Goal: Task Accomplishment & Management: Complete application form

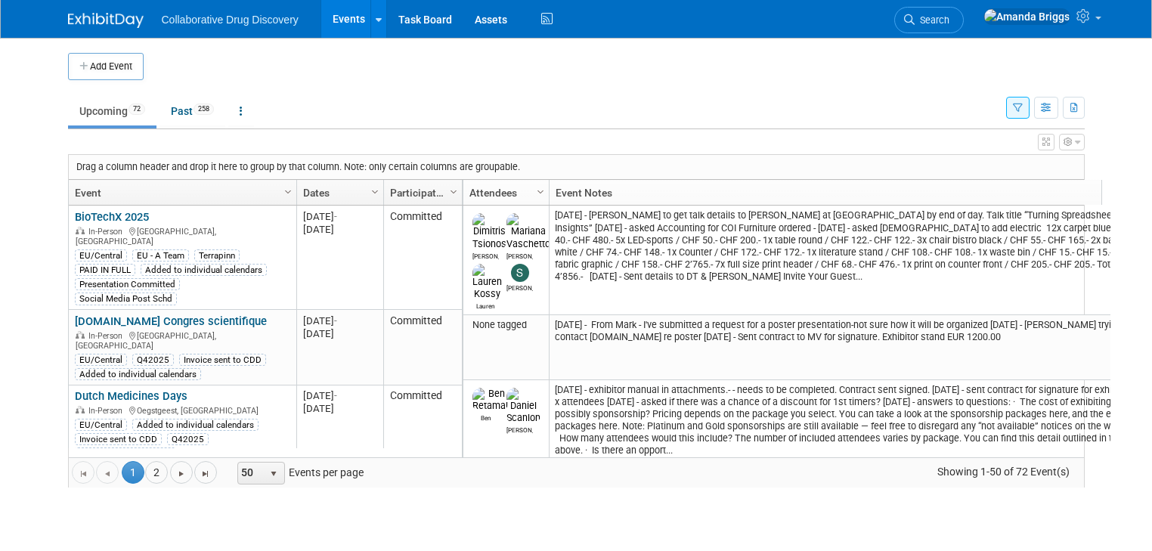
scroll to position [508, 0]
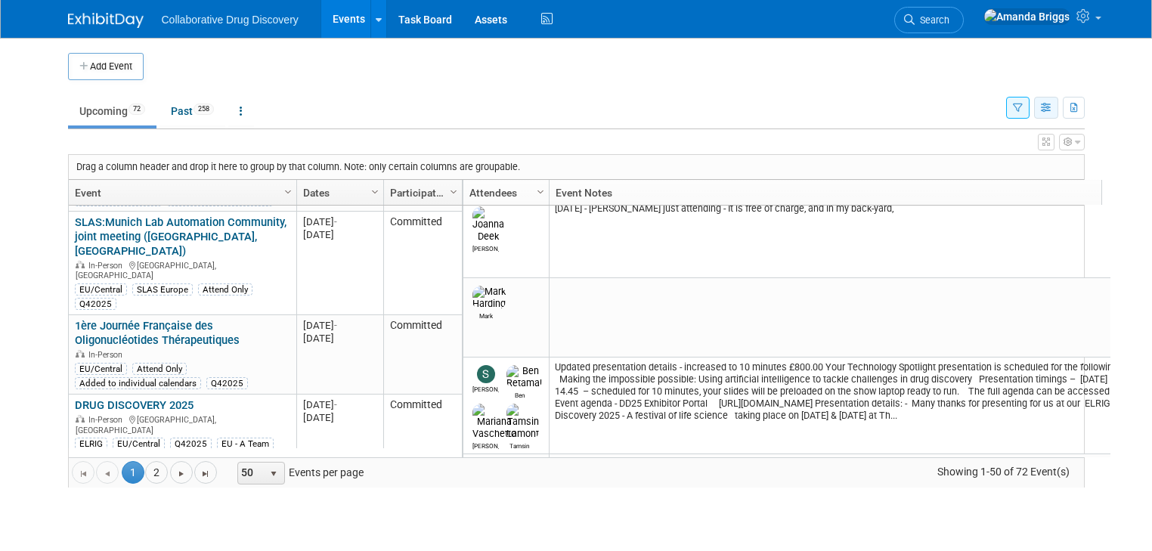
click at [1053, 110] on icon "button" at bounding box center [1046, 109] width 11 height 10
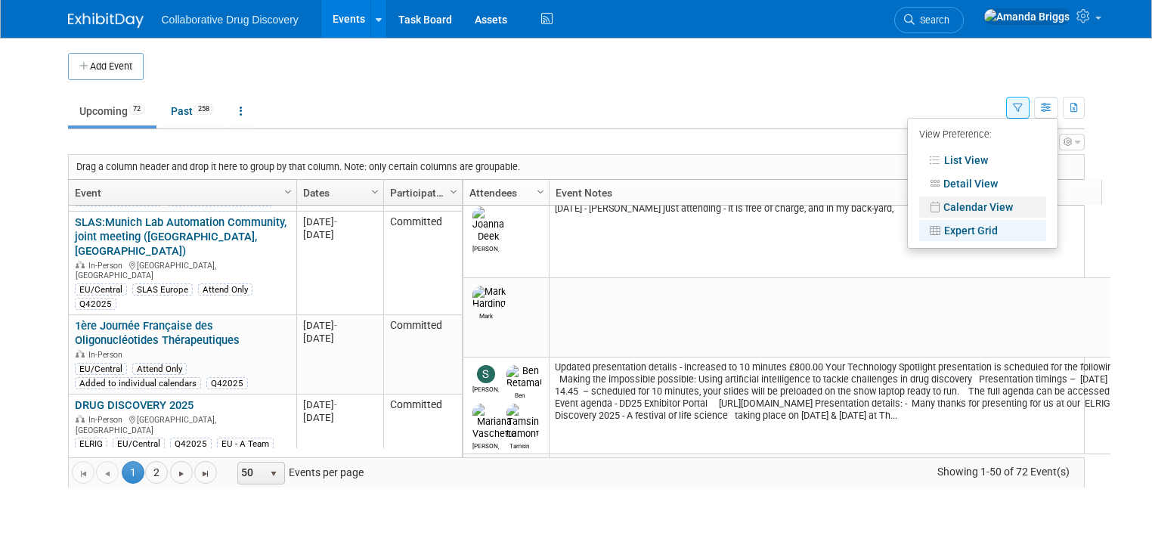
click at [991, 209] on link "Calendar View" at bounding box center [983, 207] width 127 height 21
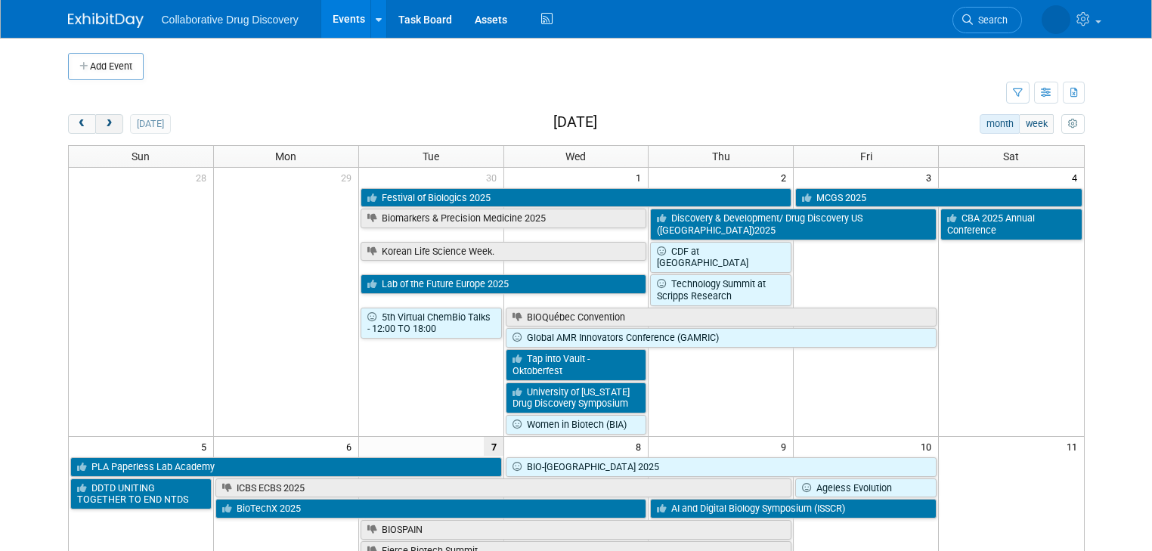
click at [104, 120] on span "next" at bounding box center [109, 124] width 11 height 10
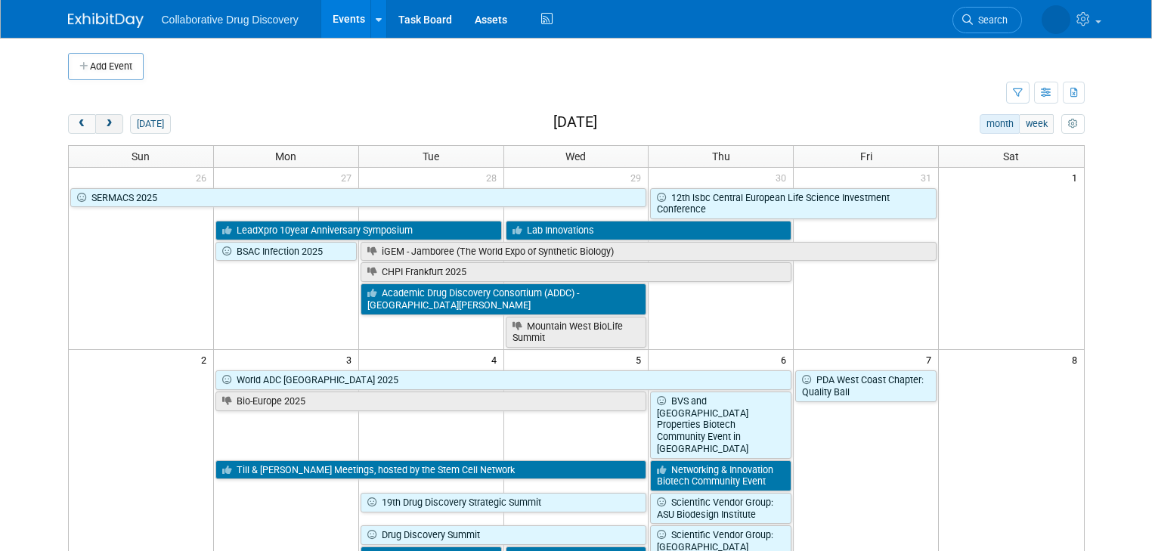
click at [104, 121] on span "next" at bounding box center [109, 124] width 11 height 10
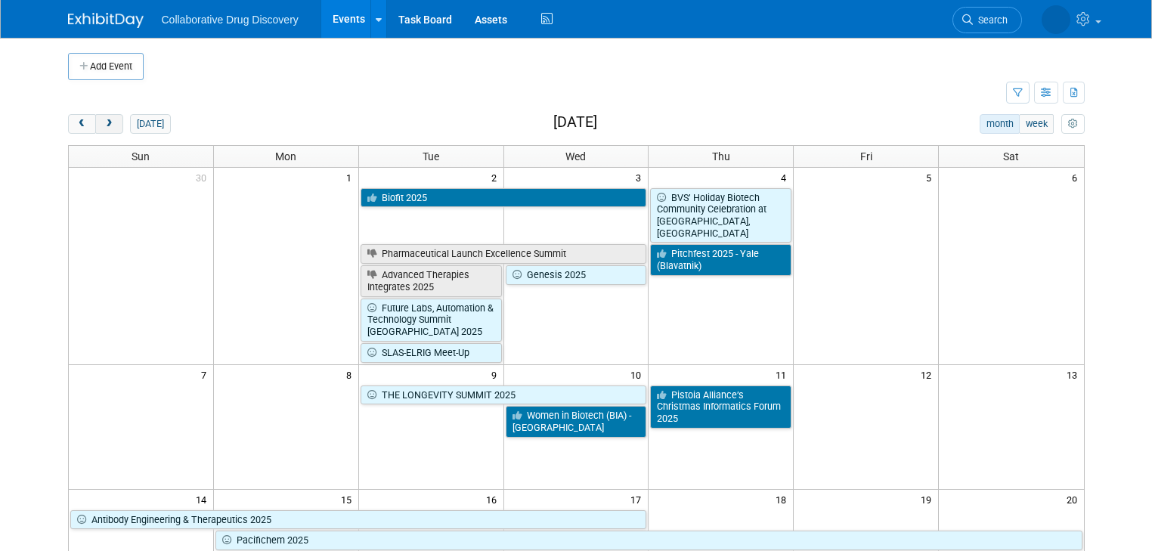
click at [104, 123] on span "next" at bounding box center [109, 124] width 11 height 10
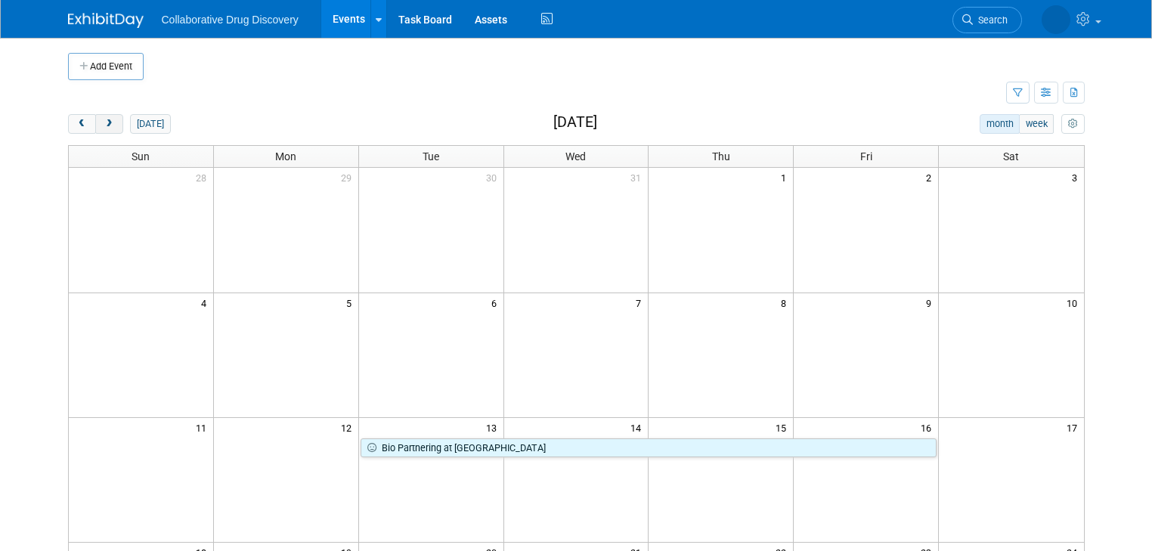
click at [104, 124] on span "next" at bounding box center [109, 124] width 11 height 10
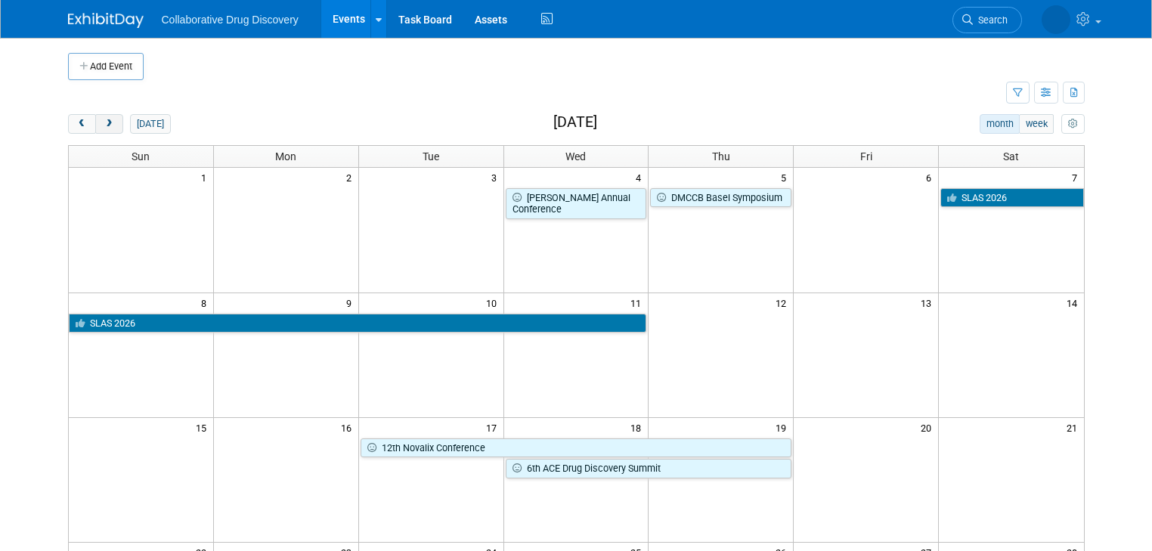
click at [104, 124] on span "next" at bounding box center [109, 124] width 11 height 10
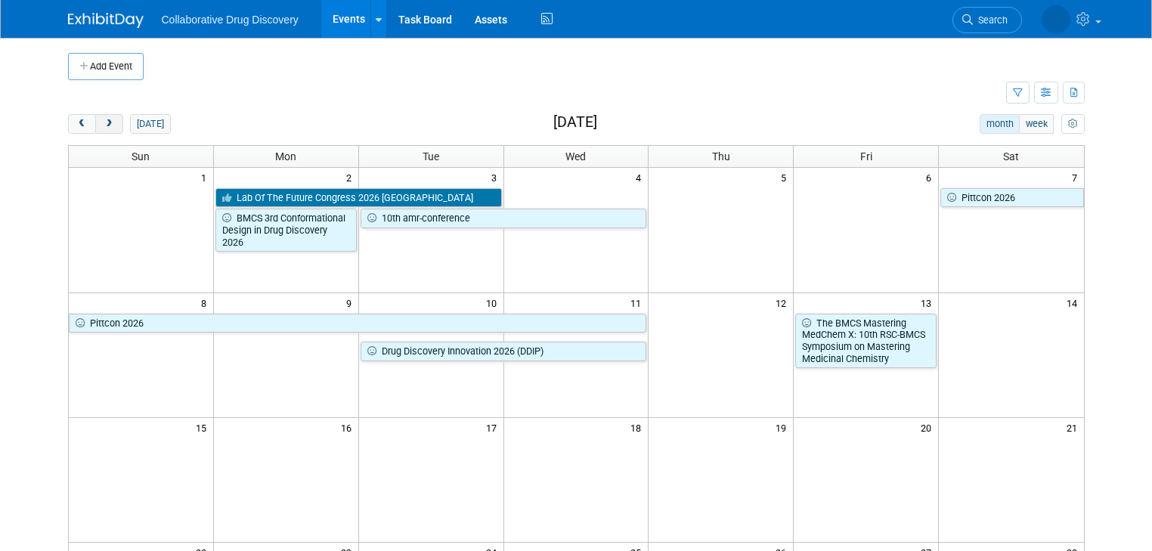
click at [104, 124] on span "next" at bounding box center [109, 124] width 11 height 10
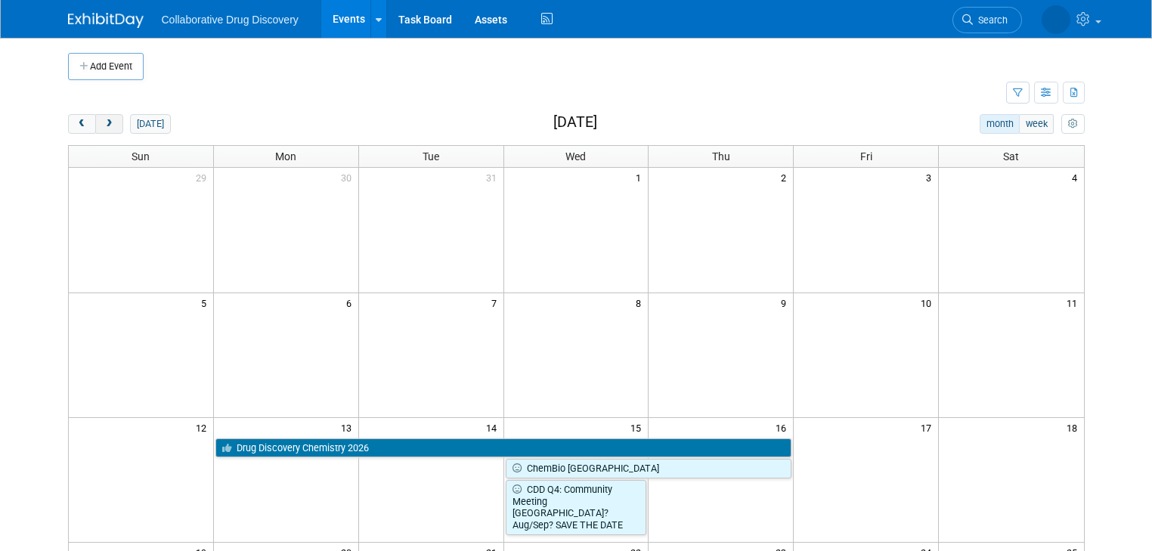
click at [104, 124] on span "next" at bounding box center [109, 124] width 11 height 10
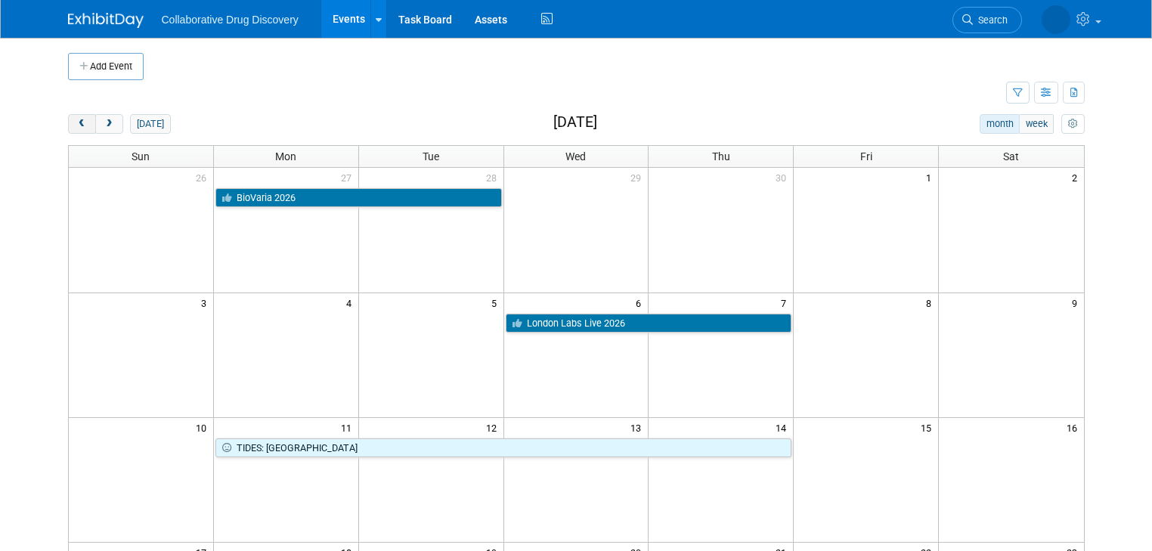
click at [76, 121] on span "prev" at bounding box center [81, 124] width 11 height 10
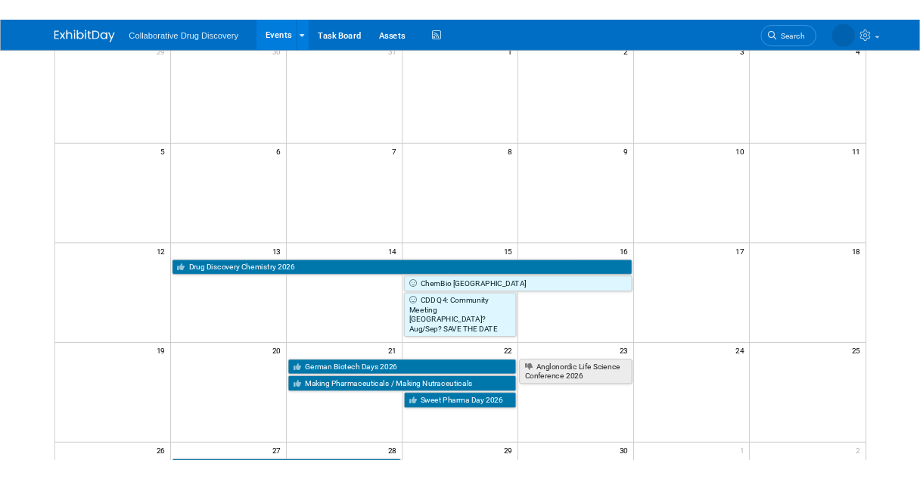
scroll to position [136, 0]
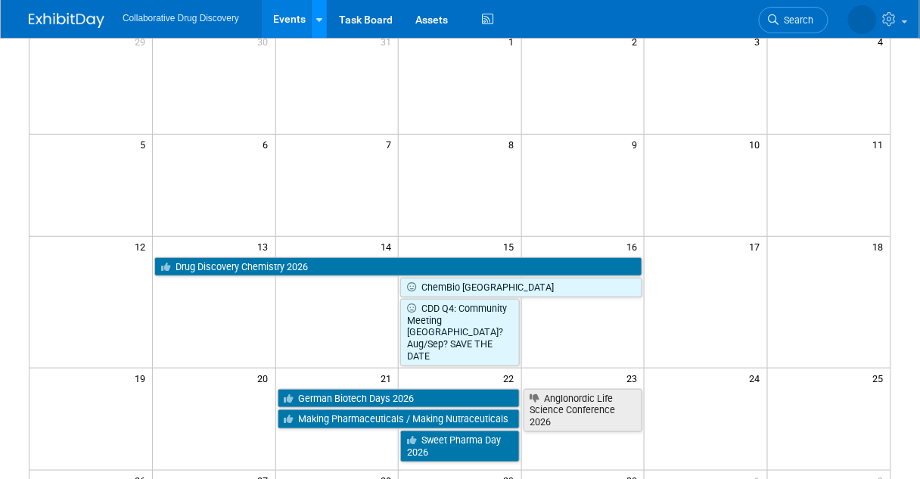
click at [322, 16] on link at bounding box center [319, 19] width 16 height 38
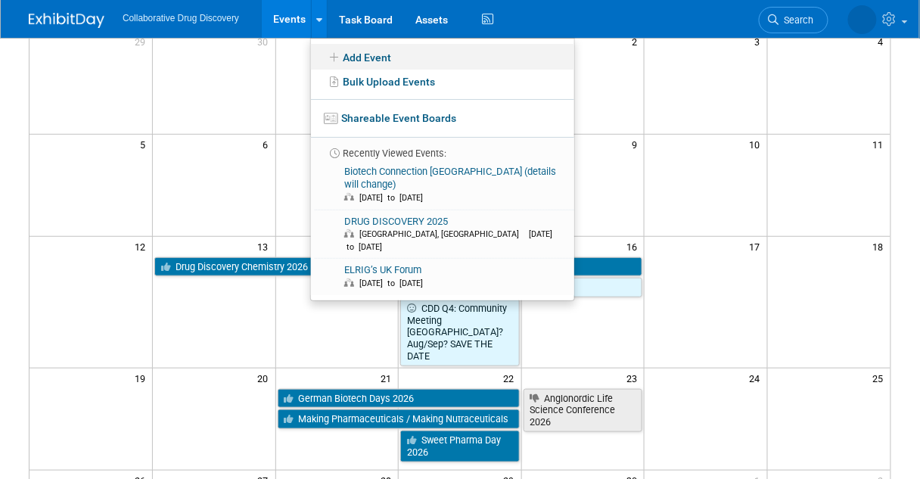
click at [338, 54] on icon at bounding box center [334, 57] width 17 height 11
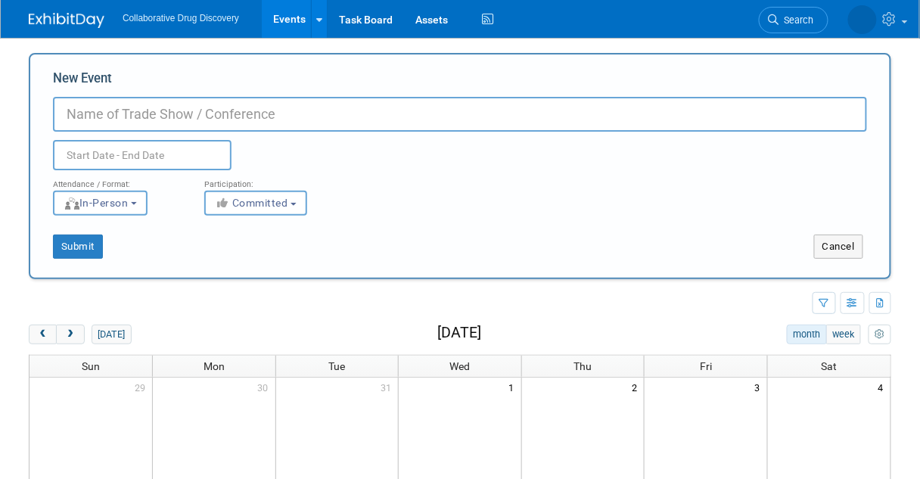
click at [157, 122] on input "New Event" at bounding box center [460, 114] width 814 height 35
paste input "37th BMCS Spring Symposium on Medicinal Chemistry"
type input "37th BMCS Spring Symposium on Medicinal Chemistry"
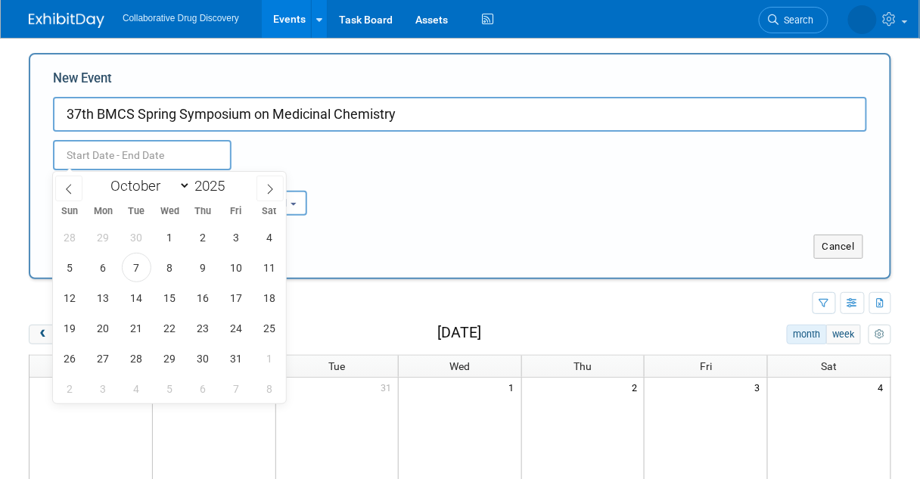
click at [149, 153] on input "text" at bounding box center [142, 155] width 178 height 30
click at [187, 184] on select "January February March April May June July August September October November De…" at bounding box center [147, 185] width 87 height 19
select select "3"
click at [104, 176] on select "January February March April May June July August September October November De…" at bounding box center [147, 185] width 87 height 19
click at [234, 184] on span at bounding box center [230, 181] width 11 height 9
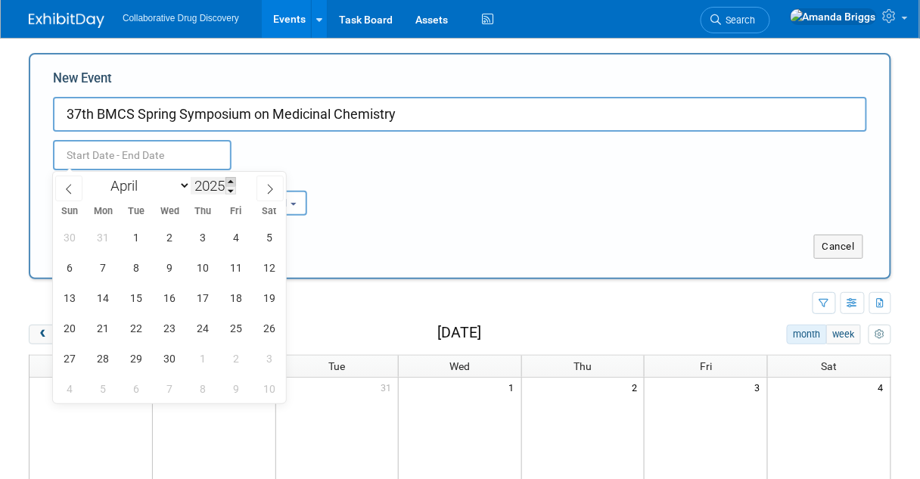
type input "2026"
click at [192, 324] on span "23" at bounding box center [202, 327] width 29 height 29
click at [203, 322] on span "23" at bounding box center [202, 327] width 29 height 29
type input "Apr 23, 2026 to Apr 23, 2026"
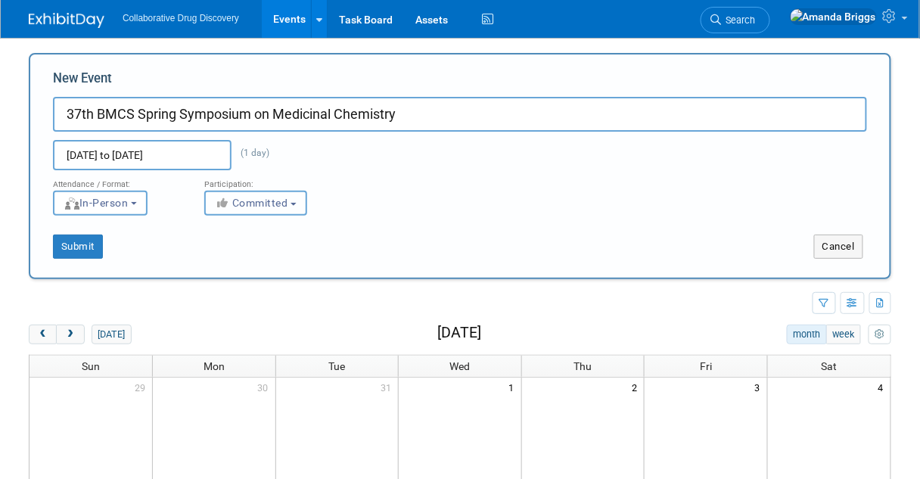
click at [301, 200] on button "Committed" at bounding box center [255, 203] width 103 height 25
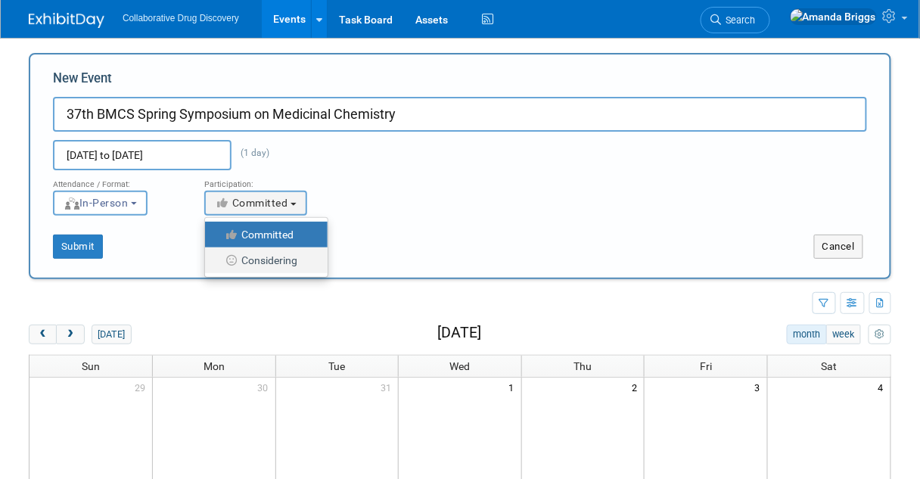
click at [274, 260] on label "Considering" at bounding box center [262, 260] width 100 height 20
click at [219, 260] on input "Considering" at bounding box center [214, 261] width 10 height 10
select select "2"
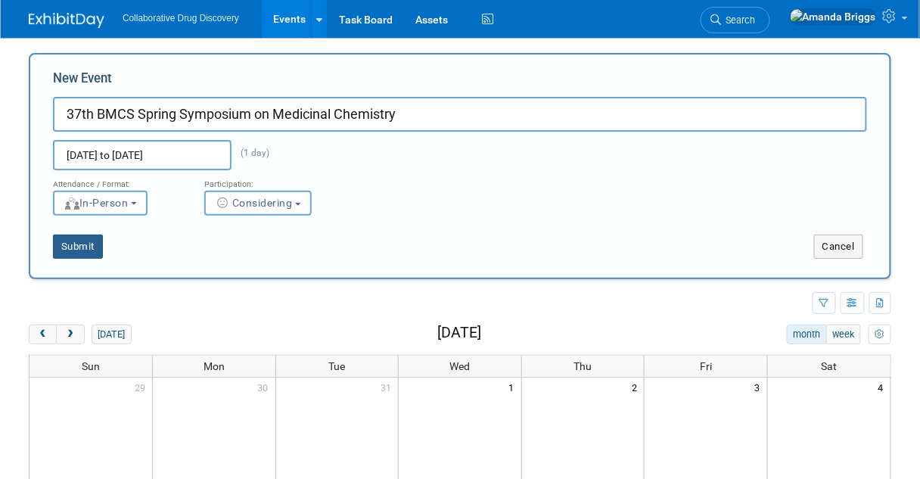
click at [63, 242] on button "Submit" at bounding box center [78, 246] width 50 height 24
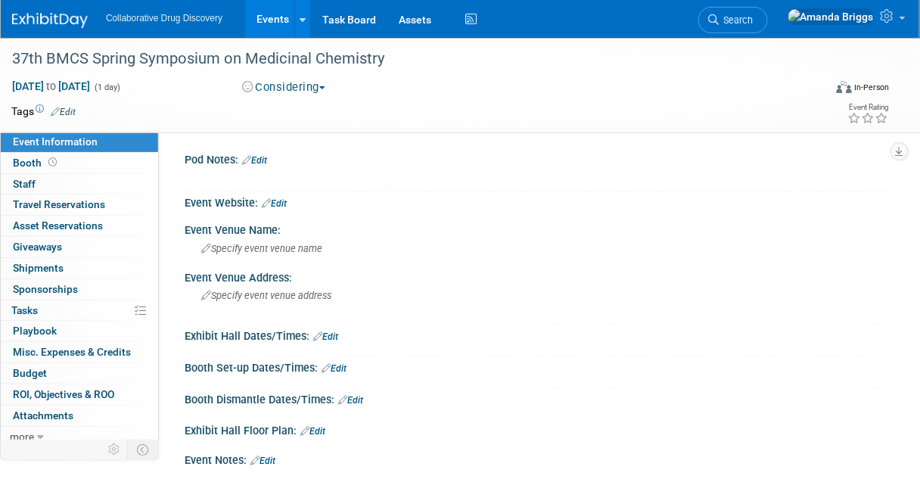
click at [281, 199] on link "Edit" at bounding box center [274, 203] width 25 height 11
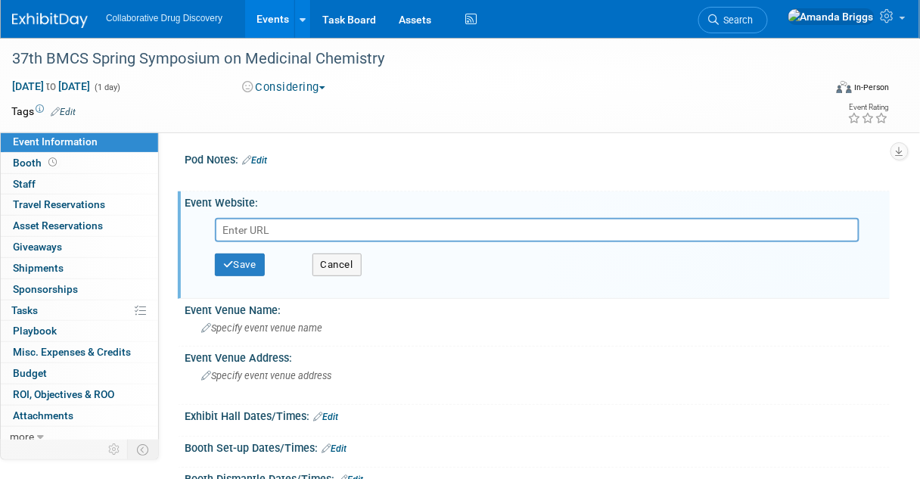
click at [260, 228] on input "text" at bounding box center [537, 230] width 644 height 24
type input "https://www.rscbmcs.org/events/hatfield26/"
click at [251, 262] on button "Save" at bounding box center [240, 264] width 50 height 23
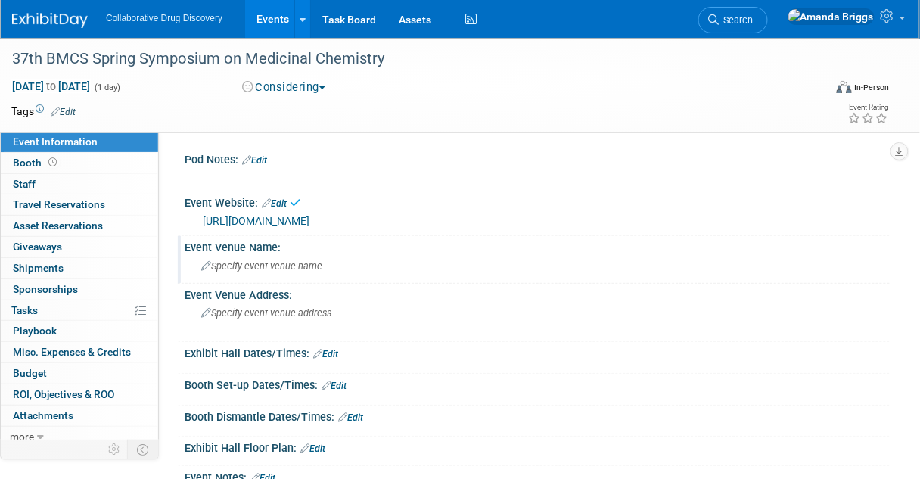
click at [250, 256] on div "Specify event venue name" at bounding box center [537, 265] width 682 height 23
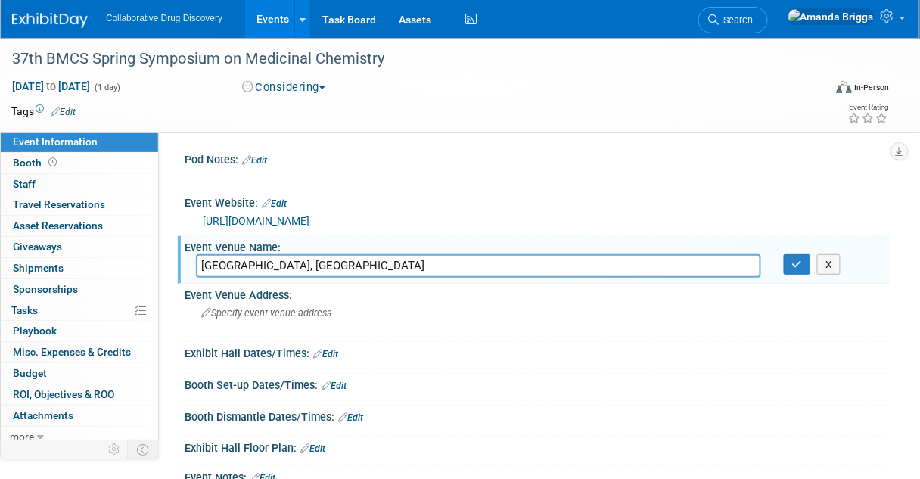
drag, startPoint x: 264, startPoint y: 262, endPoint x: 194, endPoint y: 262, distance: 70.3
click at [194, 262] on div "Hatfield, UK" at bounding box center [479, 265] width 588 height 23
type input "Hatfield, UK"
click at [256, 312] on span "Specify event venue address" at bounding box center [266, 312] width 130 height 11
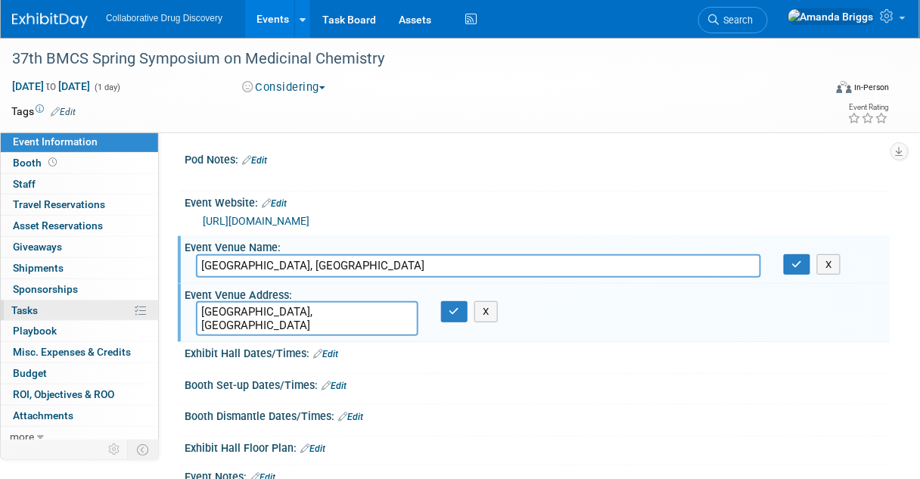
type textarea "Hatfield, UK"
drag, startPoint x: 265, startPoint y: 266, endPoint x: 181, endPoint y: 265, distance: 83.9
click at [181, 265] on div "Event Venue Name: Hatfield, UK X" at bounding box center [534, 260] width 712 height 48
paste input "Fielder Centre,"
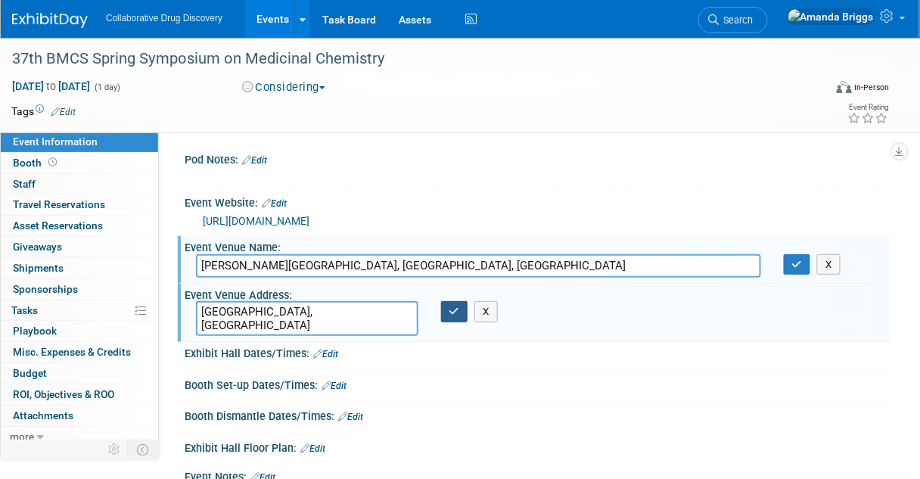
type input "Fielder Centre, Hatfield, UK"
click at [457, 316] on button "button" at bounding box center [454, 311] width 27 height 21
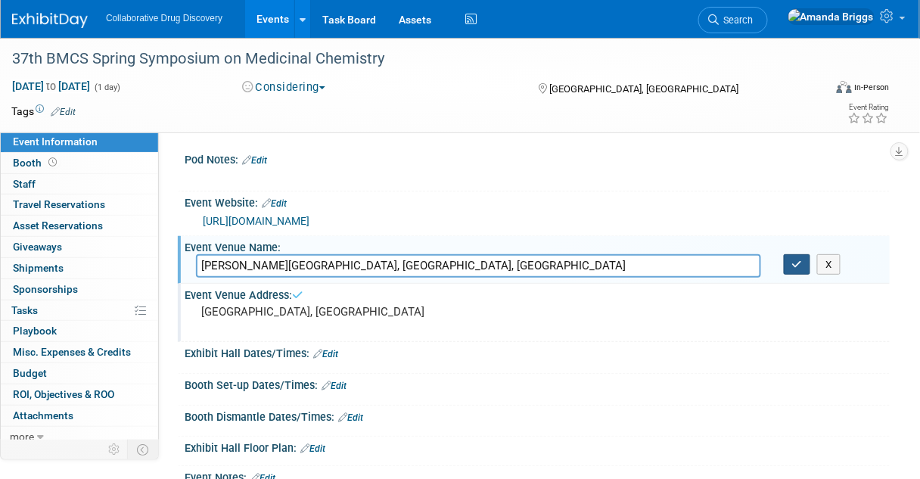
click at [789, 265] on button "button" at bounding box center [796, 264] width 27 height 21
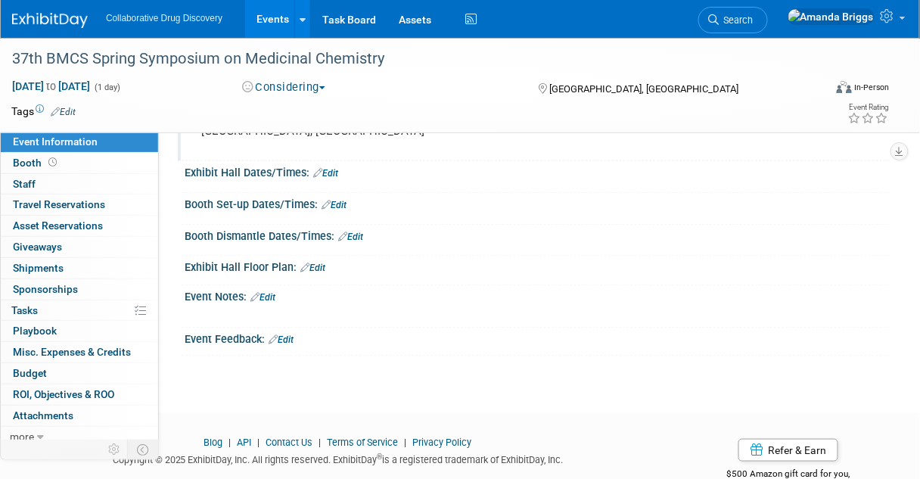
scroll to position [181, 0]
click at [271, 291] on link "Edit" at bounding box center [262, 296] width 25 height 11
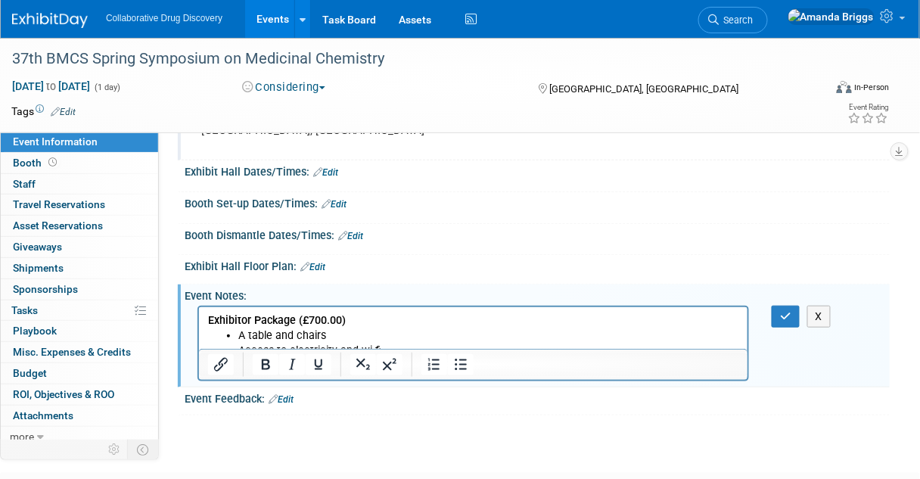
scroll to position [1, 0]
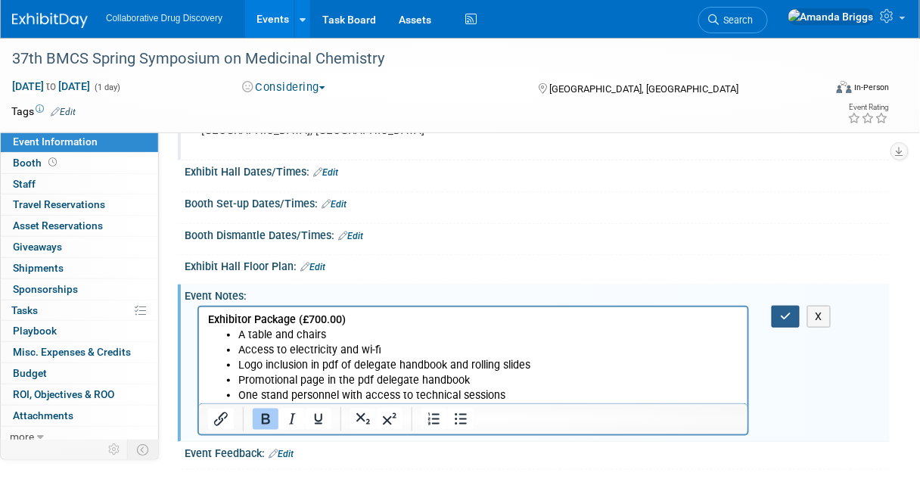
click at [789, 311] on icon "button" at bounding box center [785, 316] width 11 height 11
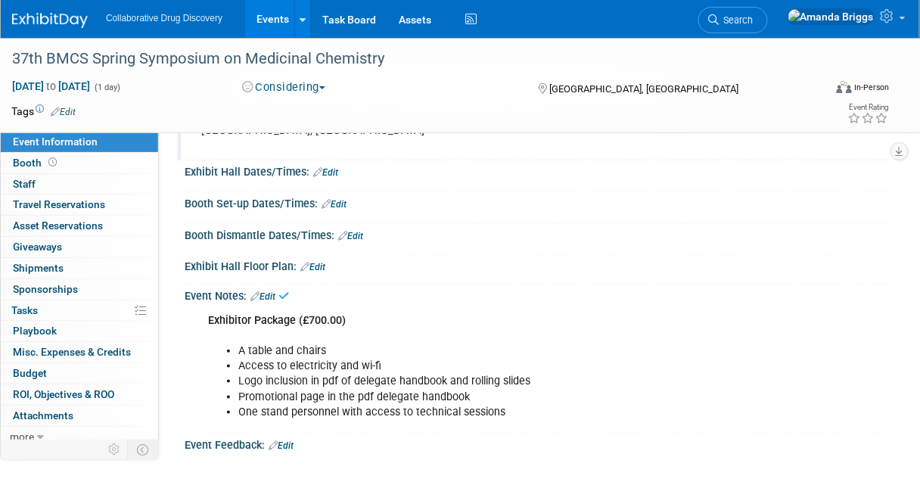
click at [272, 291] on link "Edit" at bounding box center [262, 296] width 25 height 11
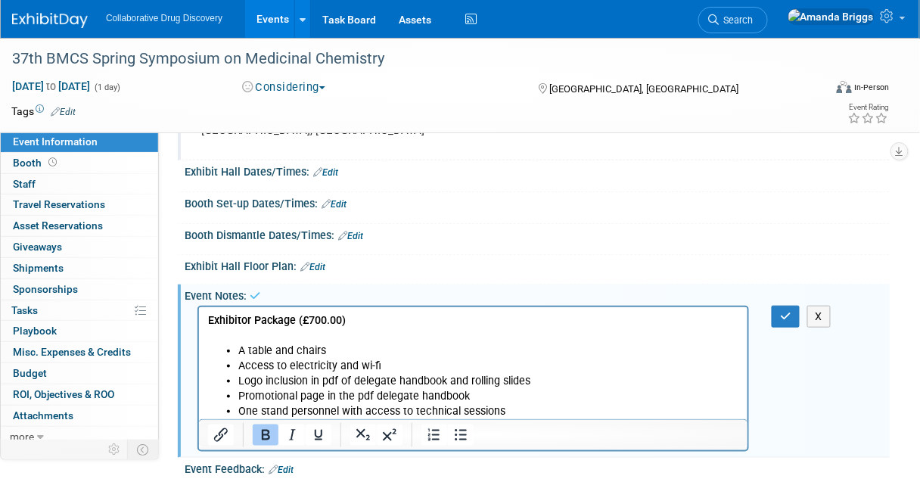
scroll to position [0, 0]
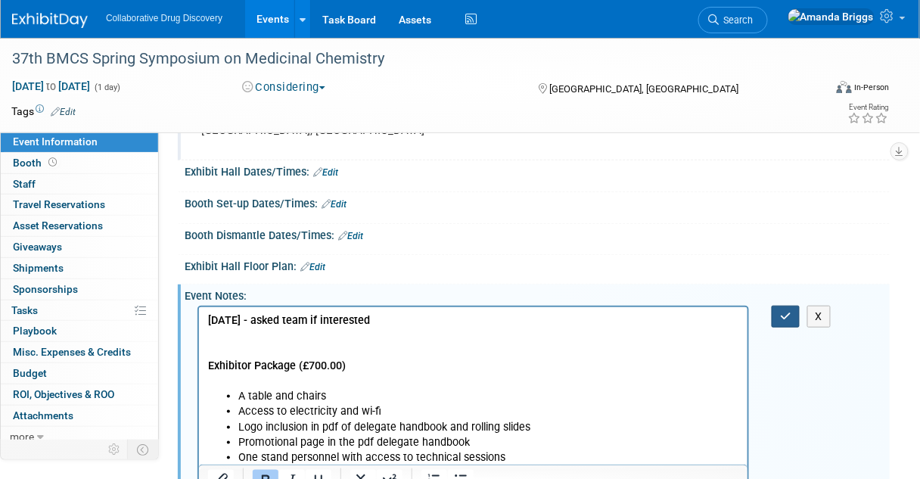
click at [783, 318] on icon "button" at bounding box center [785, 316] width 11 height 11
